Goal: Task Accomplishment & Management: Use online tool/utility

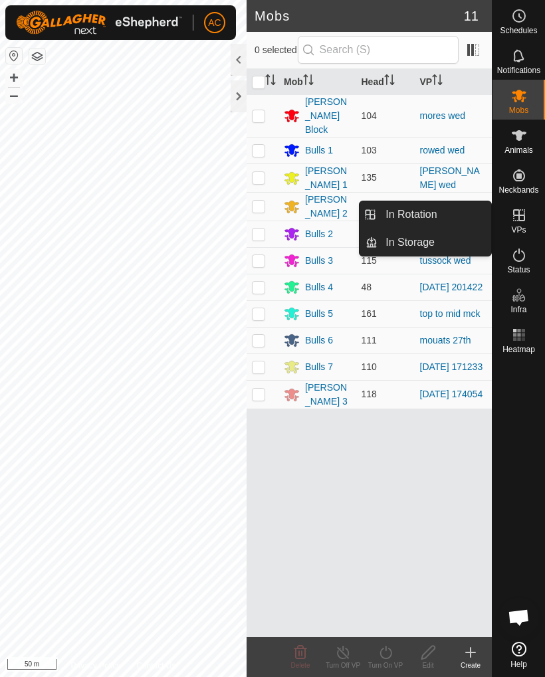
click at [457, 212] on link "In Rotation" at bounding box center [434, 214] width 114 height 27
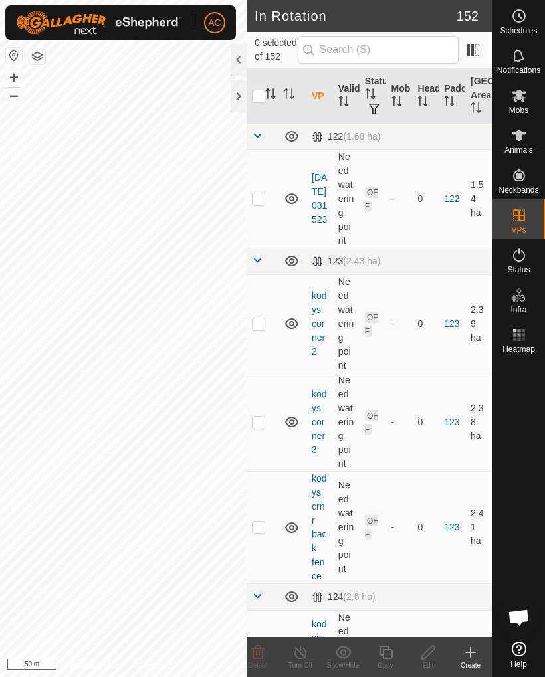
click at [465, 663] on div "Create" at bounding box center [470, 665] width 43 height 10
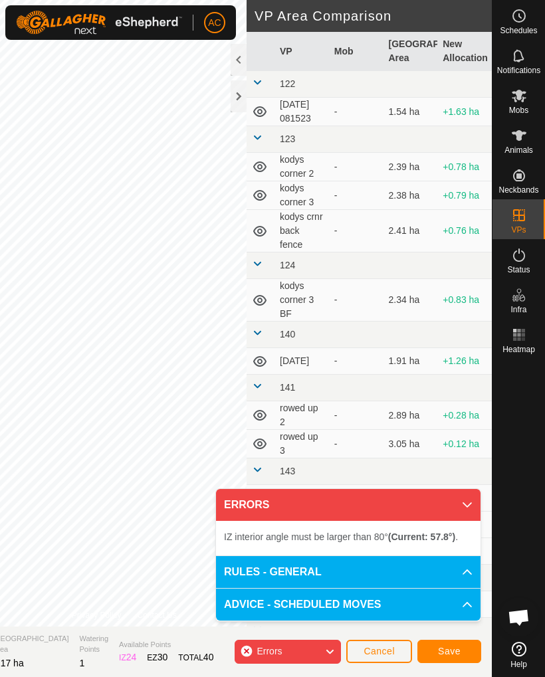
click at [465, 508] on icon at bounding box center [467, 505] width 11 height 11
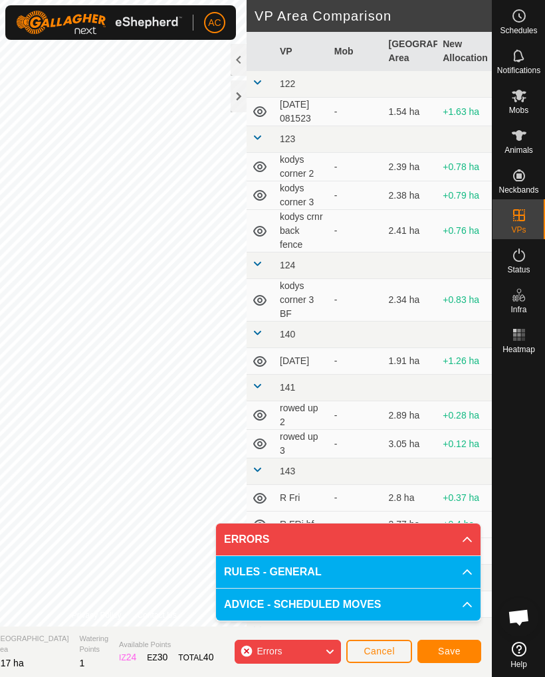
click at [464, 539] on icon at bounding box center [467, 539] width 11 height 11
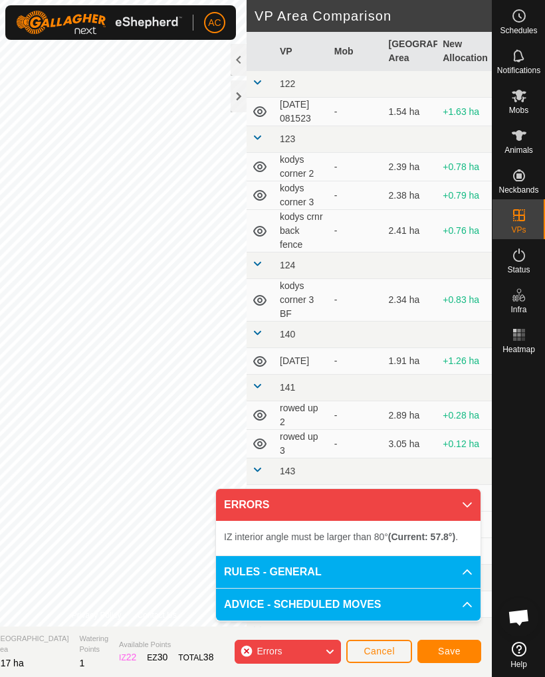
click at [470, 509] on icon at bounding box center [467, 505] width 11 height 11
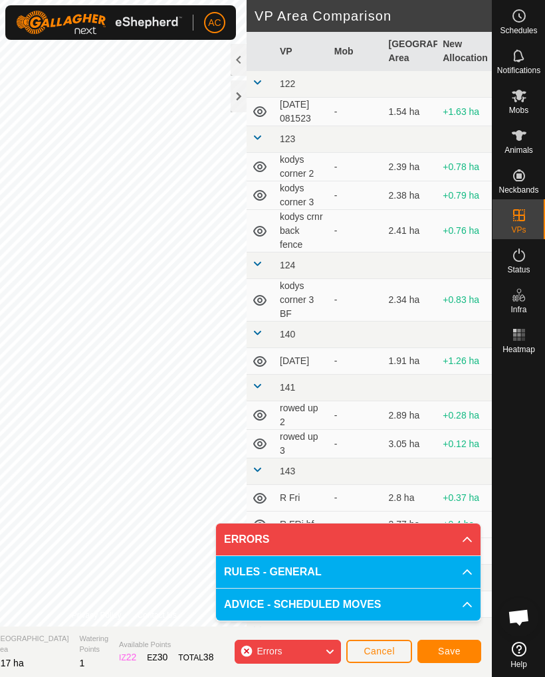
click at [393, 655] on span "Cancel" at bounding box center [378, 651] width 31 height 11
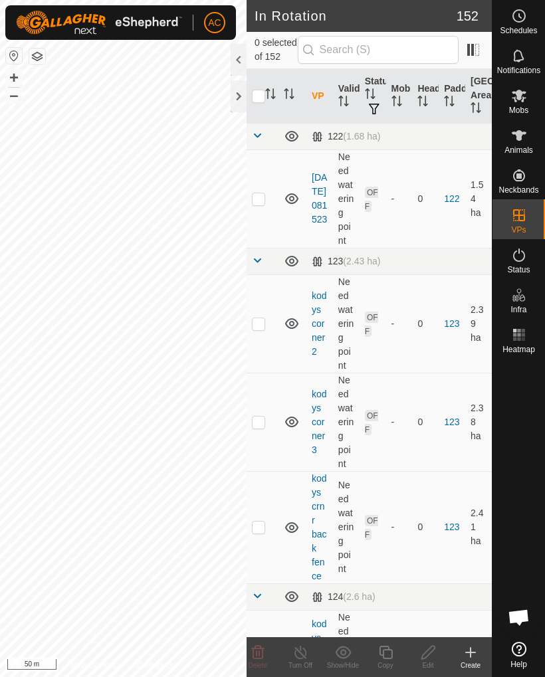
click at [468, 664] on div "Create" at bounding box center [470, 665] width 43 height 10
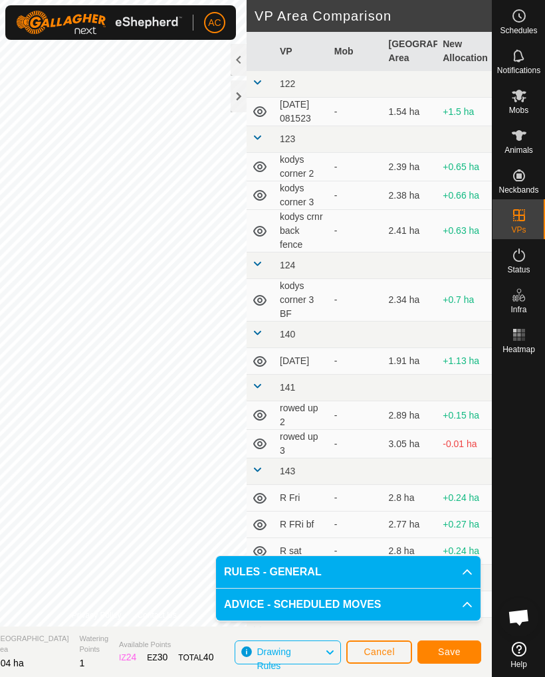
click at [453, 656] on span "Save" at bounding box center [449, 651] width 23 height 11
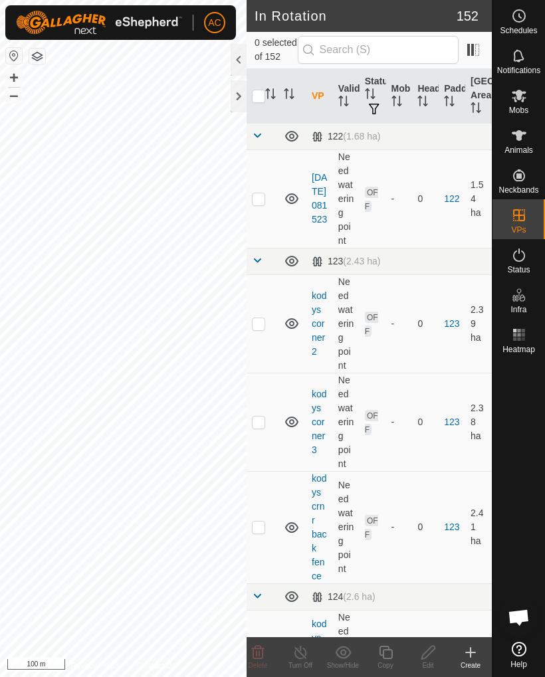
click at [516, 108] on span "Mobs" at bounding box center [518, 110] width 19 height 8
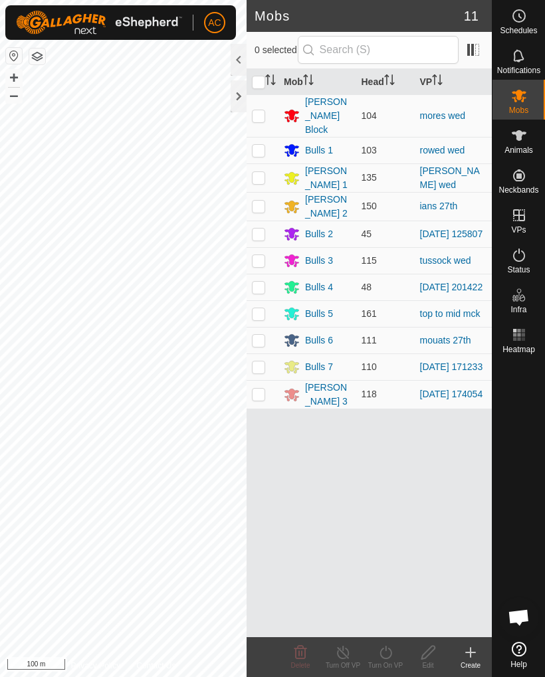
click at [256, 282] on p-checkbox at bounding box center [258, 287] width 13 height 11
checkbox input "true"
click at [391, 655] on icon at bounding box center [385, 652] width 12 height 13
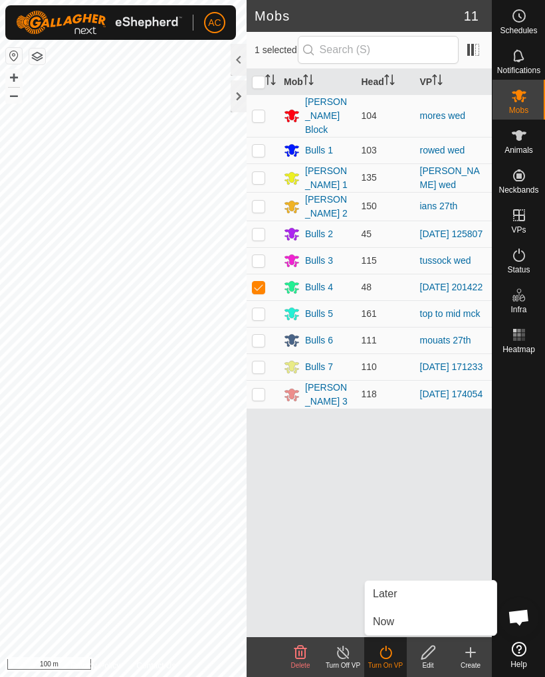
click at [401, 621] on link "Now" at bounding box center [431, 622] width 132 height 27
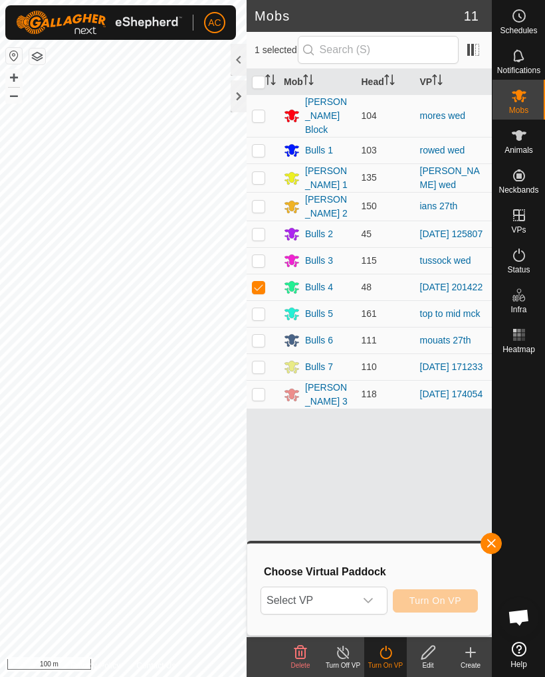
click at [374, 606] on div "dropdown trigger" at bounding box center [368, 600] width 27 height 27
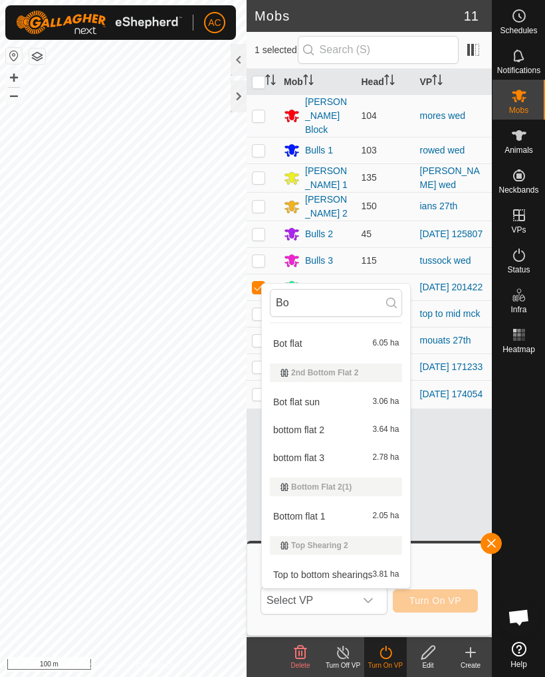
scroll to position [23, 0]
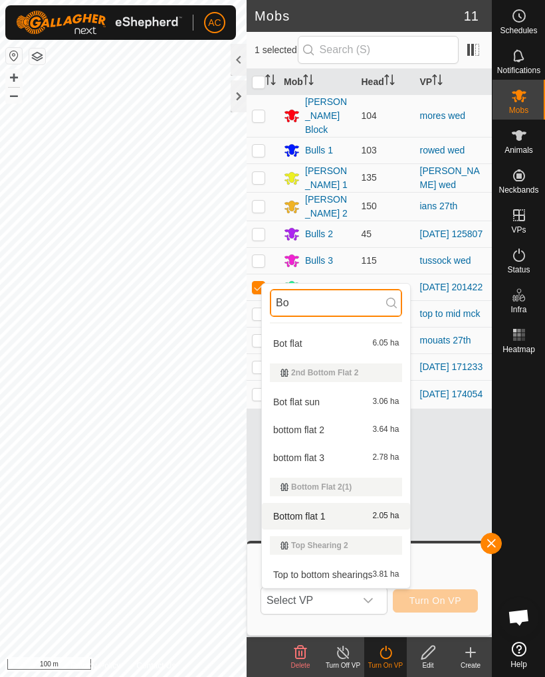
type input "Bo"
click at [377, 520] on span "2.05 ha" at bounding box center [385, 516] width 27 height 9
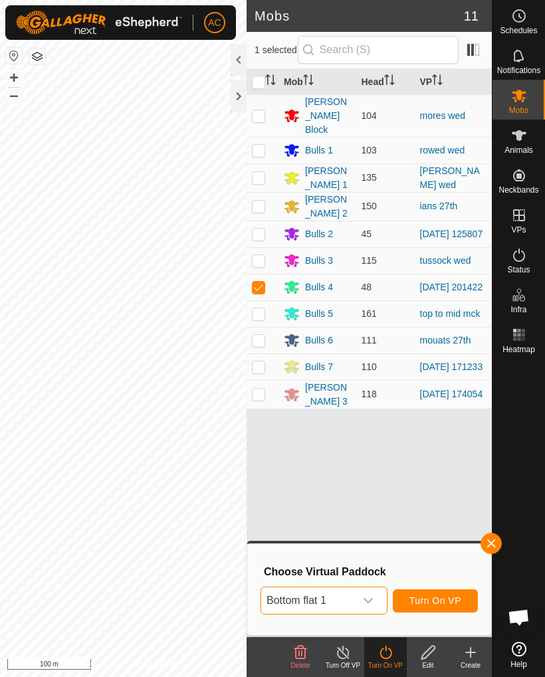
click at [370, 597] on icon "dropdown trigger" at bounding box center [368, 600] width 11 height 11
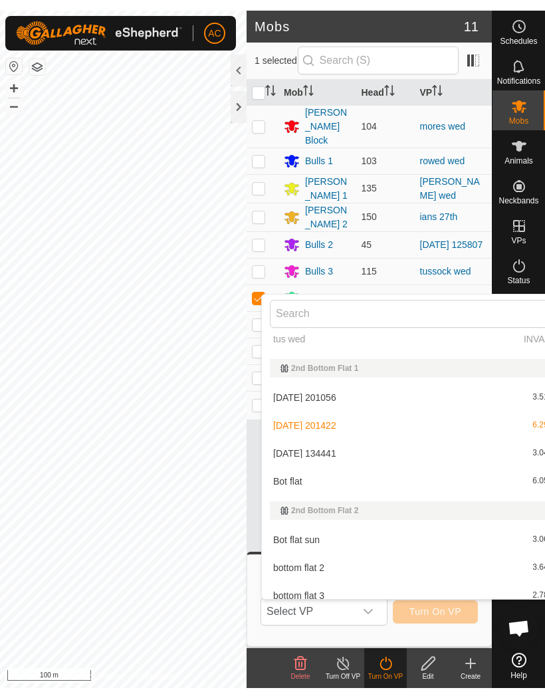
scroll to position [1045, 0]
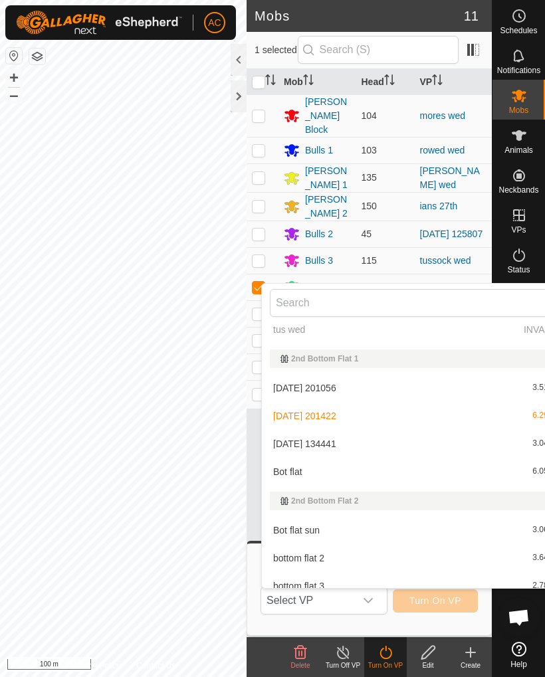
click at [399, 383] on div "[DATE] 201056 3.51 ha" at bounding box center [416, 388] width 292 height 16
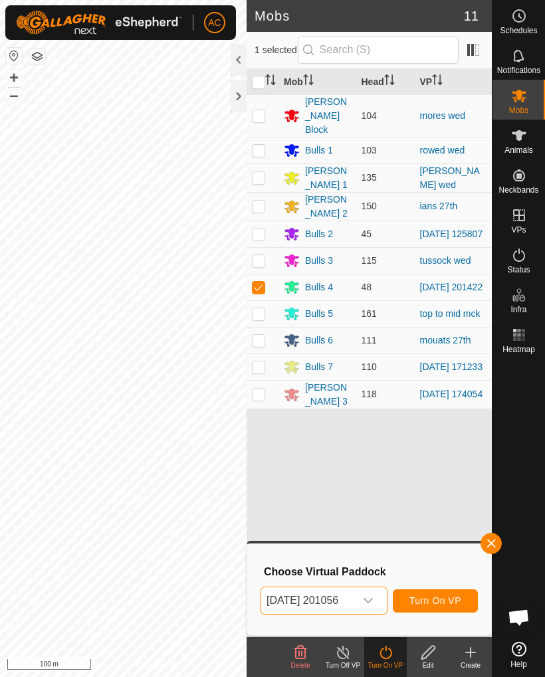
click at [373, 596] on icon "dropdown trigger" at bounding box center [368, 600] width 11 height 11
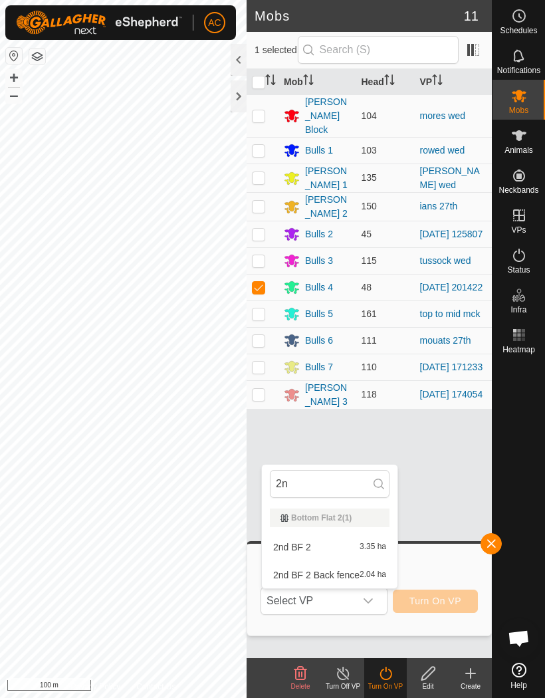
scroll to position [0, 0]
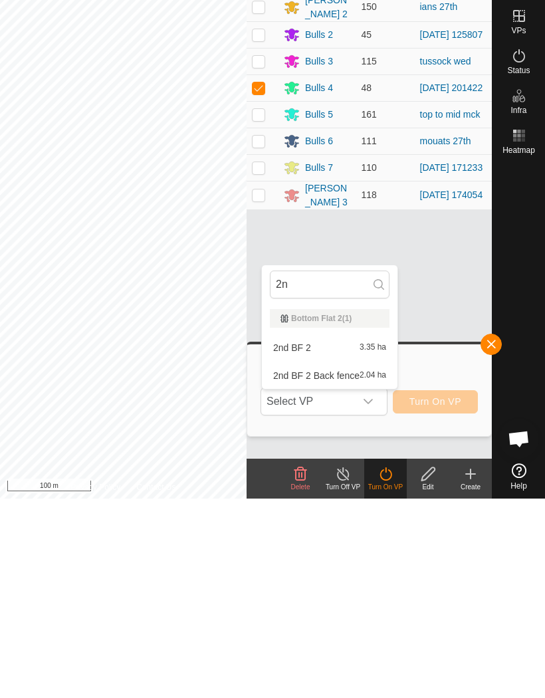
type input "2"
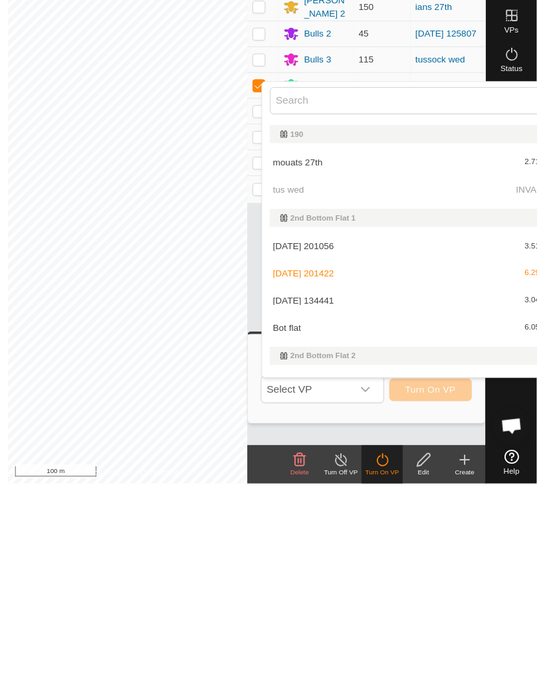
scroll to position [977, 0]
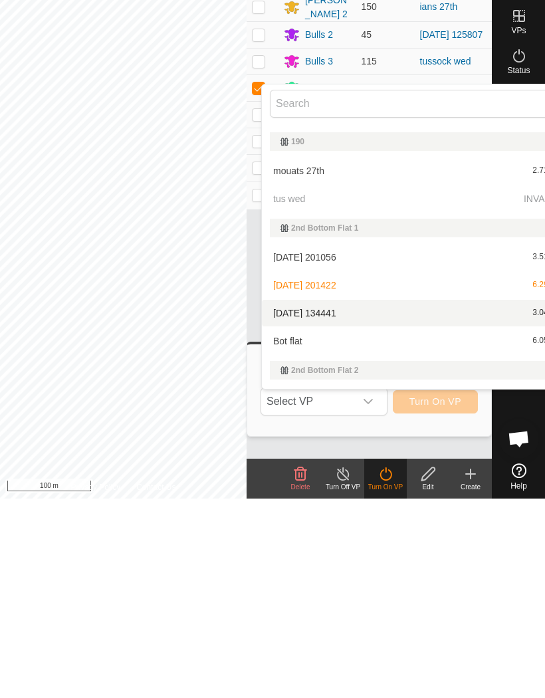
click at [336, 508] on span "[DATE] 134441" at bounding box center [304, 512] width 63 height 9
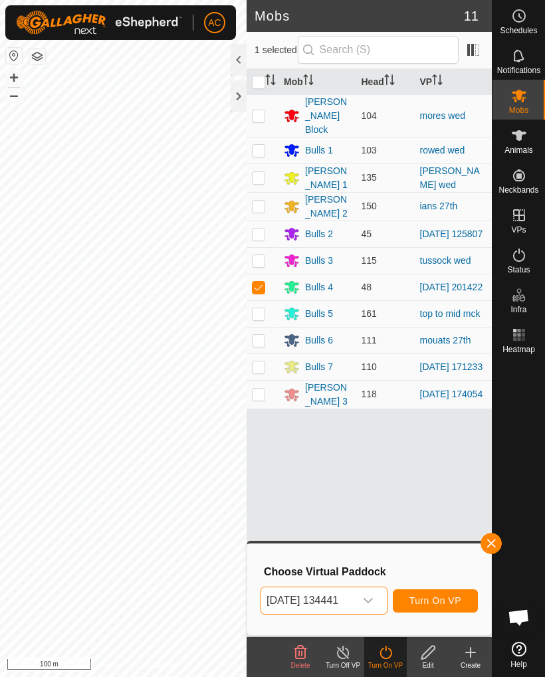
click at [448, 595] on span "Turn On VP" at bounding box center [435, 600] width 52 height 11
